Goal: Task Accomplishment & Management: Use online tool/utility

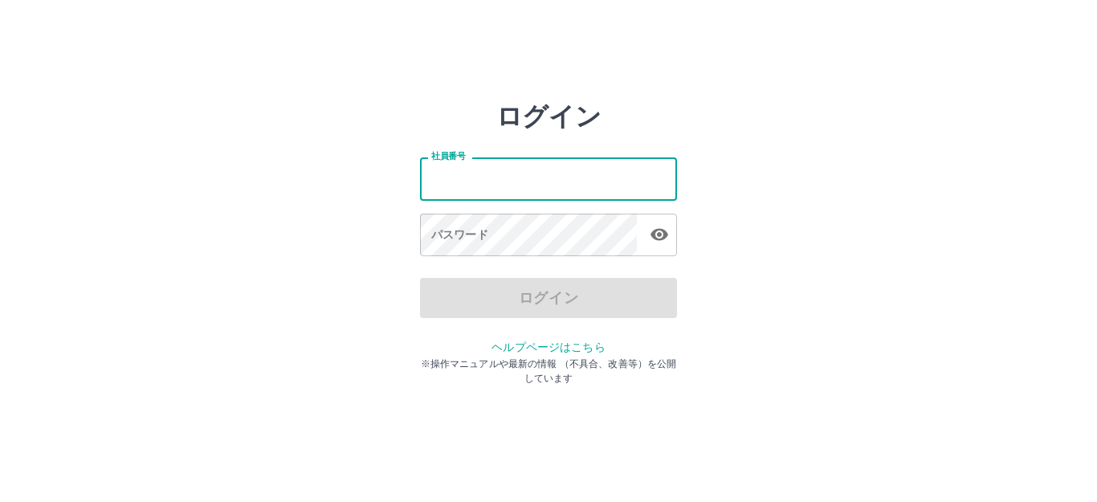
type input "*******"
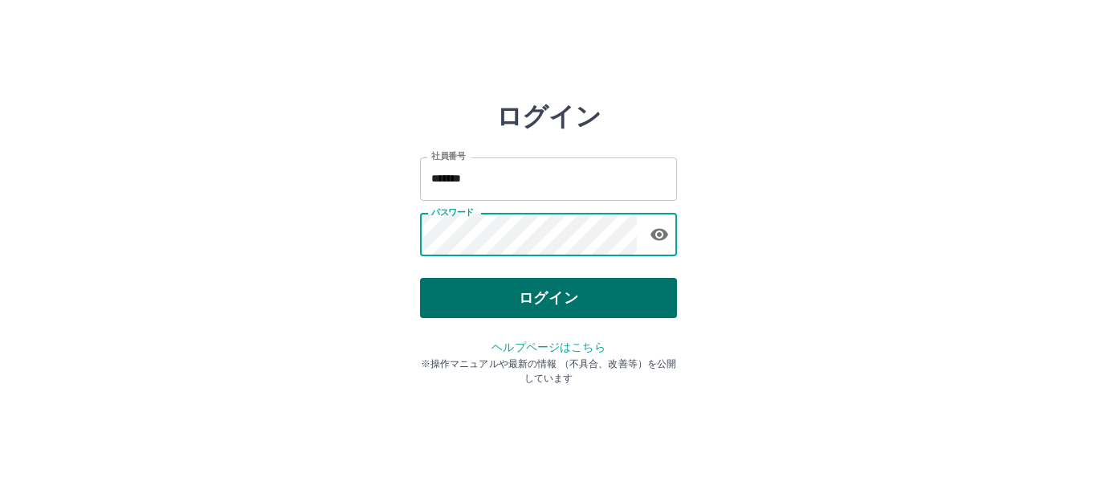
click at [533, 293] on button "ログイン" at bounding box center [548, 298] width 257 height 40
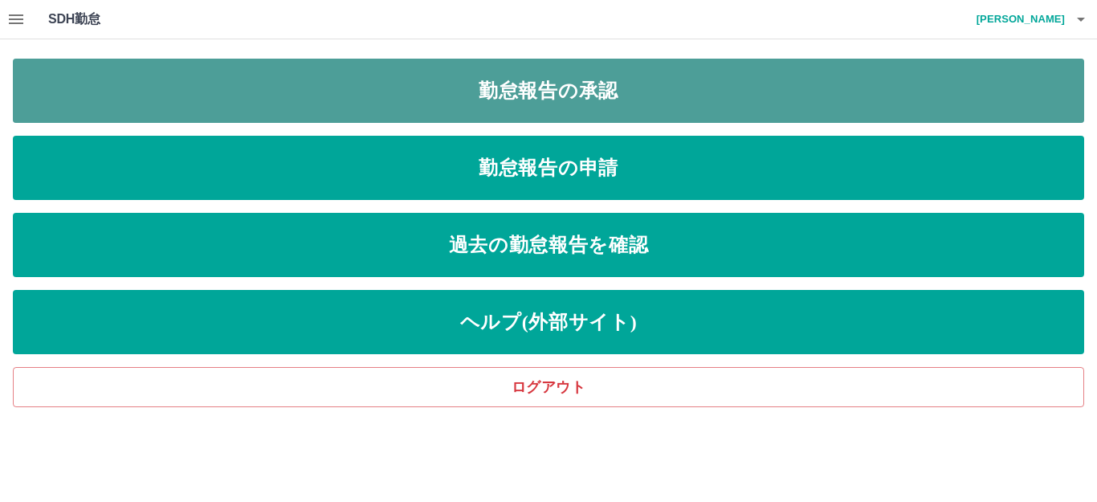
click at [359, 92] on link "勤怠報告の承認" at bounding box center [549, 91] width 1072 height 64
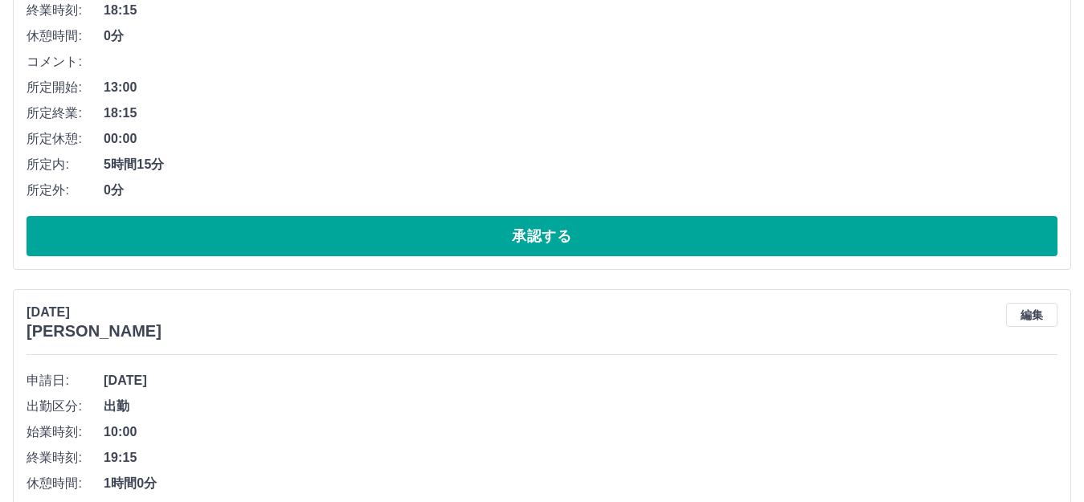
scroll to position [803, 0]
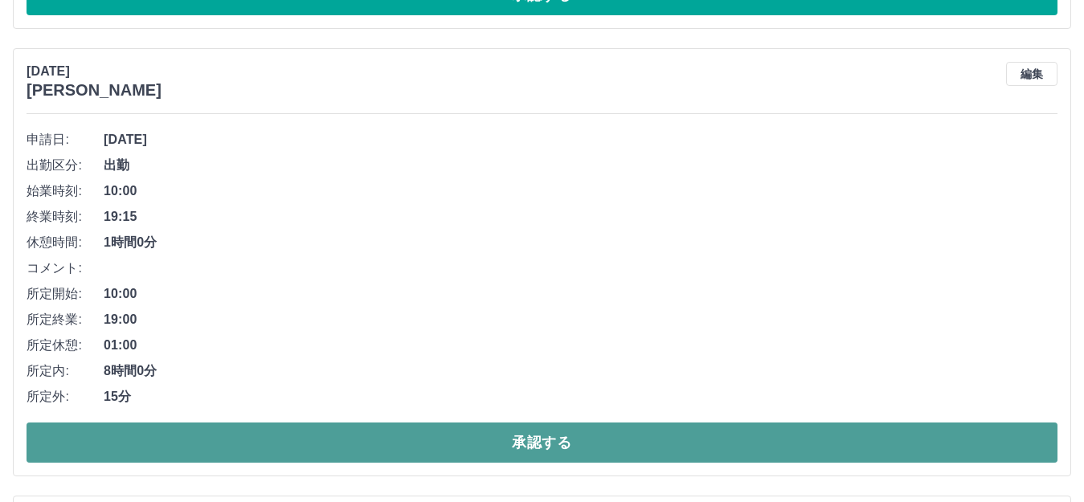
click at [368, 444] on button "承認する" at bounding box center [542, 443] width 1031 height 40
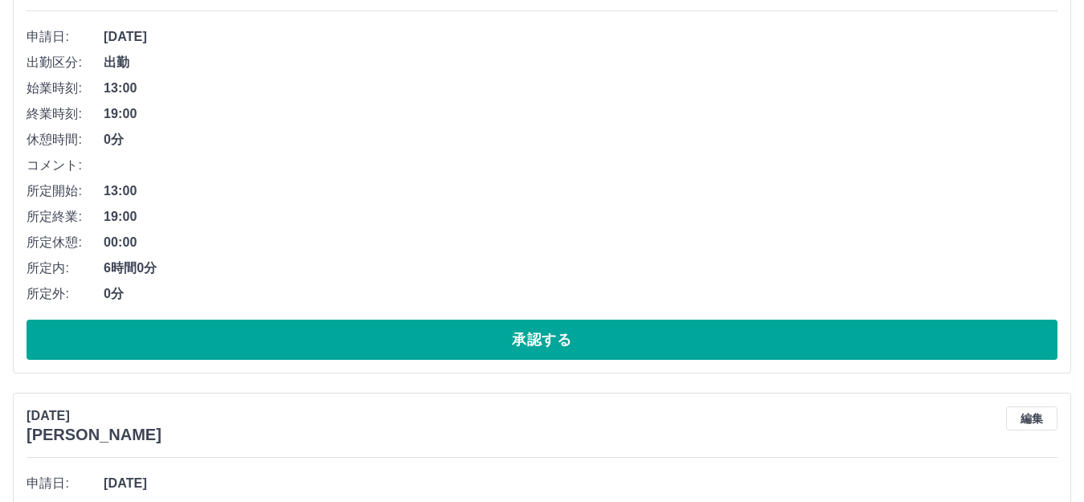
scroll to position [1366, 0]
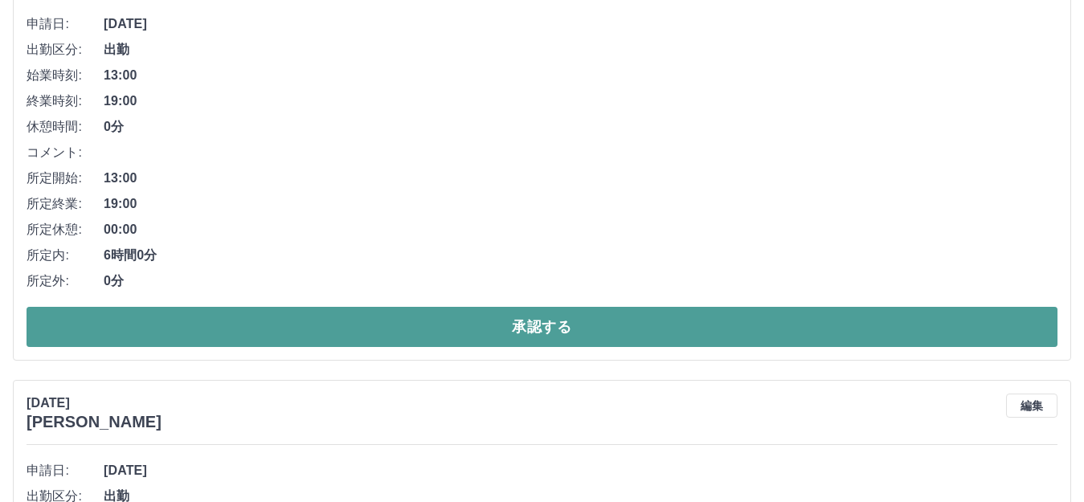
click at [240, 335] on button "承認する" at bounding box center [542, 327] width 1031 height 40
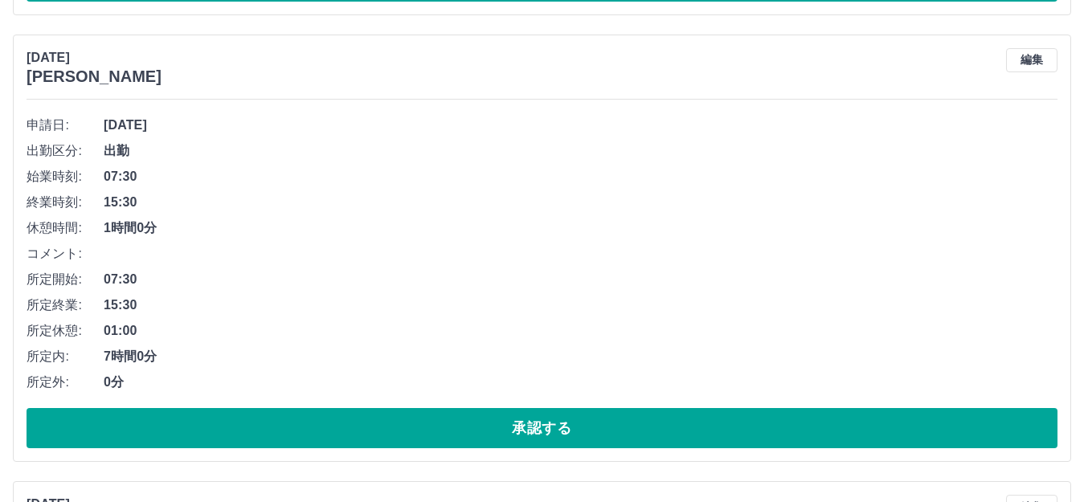
scroll to position [2606, 0]
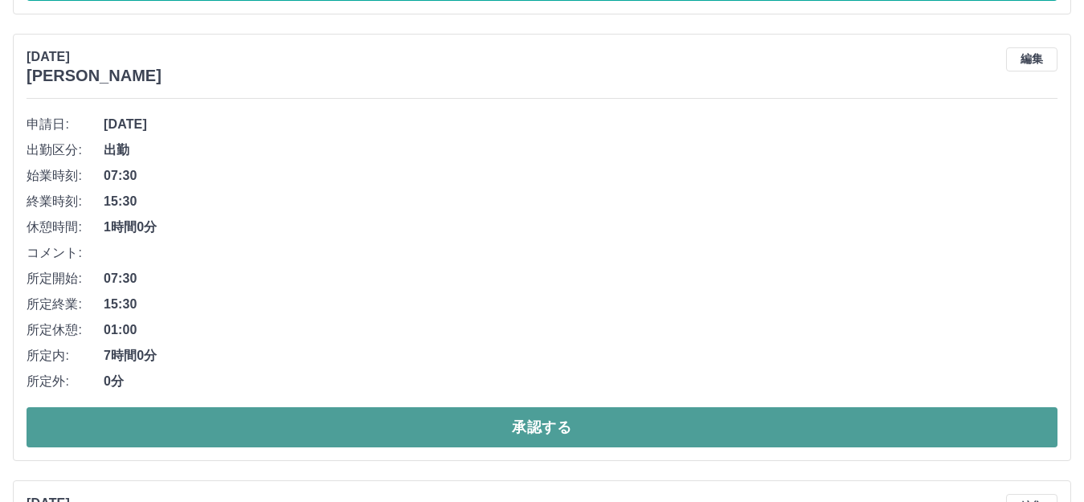
click at [246, 437] on button "承認する" at bounding box center [542, 427] width 1031 height 40
